Goal: Transaction & Acquisition: Purchase product/service

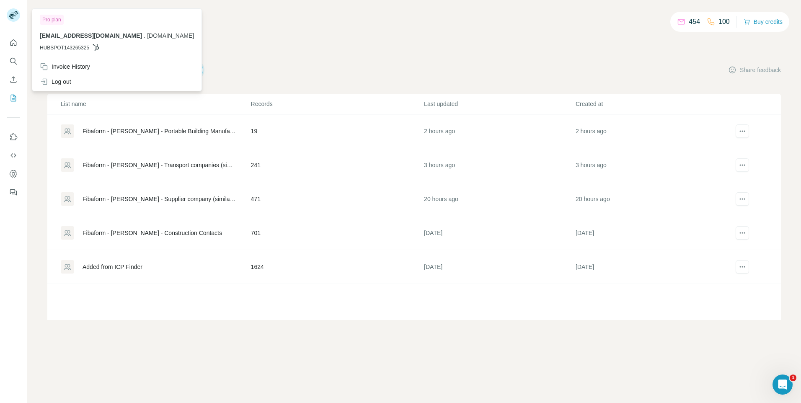
click at [13, 15] on icon at bounding box center [12, 16] width 7 height 5
click at [688, 18] on p "454" at bounding box center [693, 22] width 11 height 10
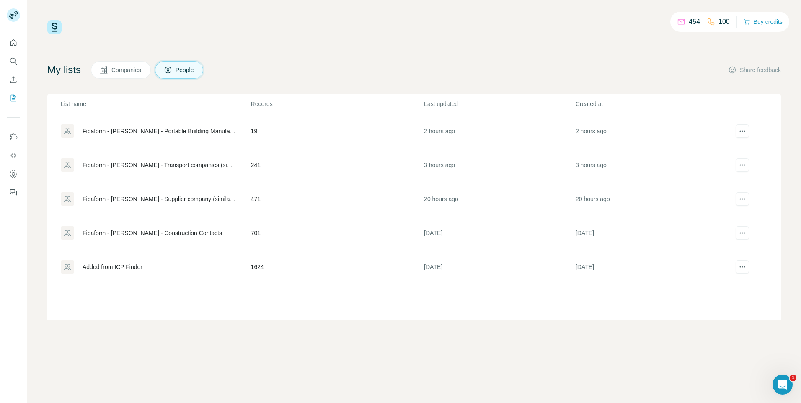
click at [688, 20] on p "454" at bounding box center [693, 22] width 11 height 10
click at [767, 23] on button "Buy credits" at bounding box center [762, 22] width 39 height 12
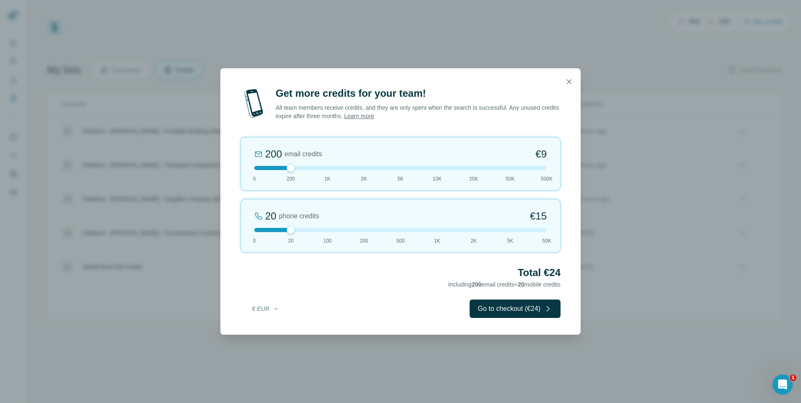
drag, startPoint x: 280, startPoint y: 228, endPoint x: 261, endPoint y: 229, distance: 19.3
click at [262, 229] on div at bounding box center [400, 230] width 292 height 4
click at [249, 228] on div "0 phone credits €0 0 20 100 200 500 1K 2K 5K 50K" at bounding box center [400, 226] width 320 height 54
click at [329, 168] on div at bounding box center [400, 168] width 292 height 4
click at [522, 313] on button "Go to checkout (€42)" at bounding box center [514, 308] width 91 height 18
